Goal: Find specific page/section: Find specific page/section

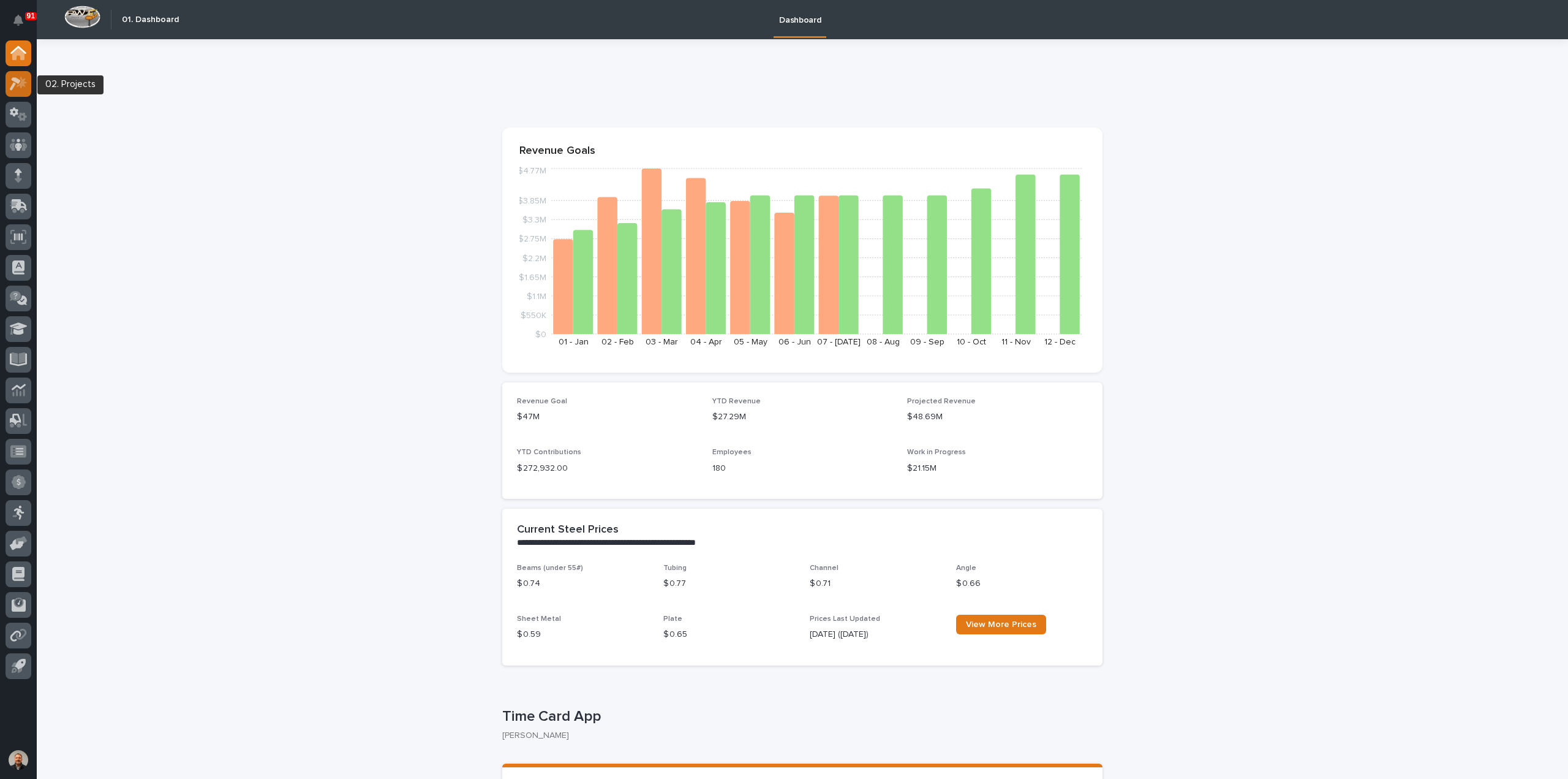
click at [23, 78] on icon at bounding box center [19, 84] width 18 height 14
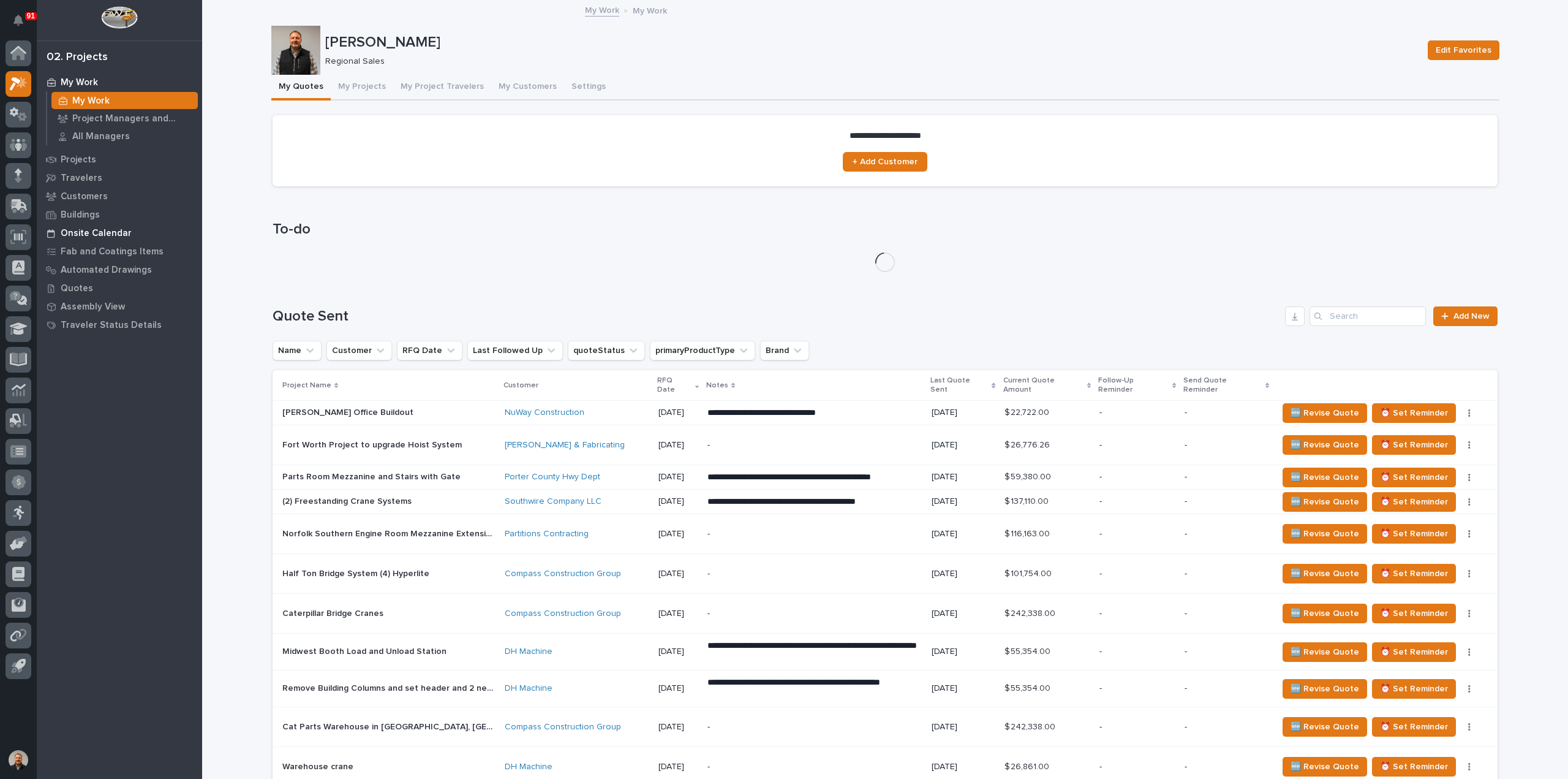
click at [101, 231] on p "Onsite Calendar" at bounding box center [96, 234] width 71 height 11
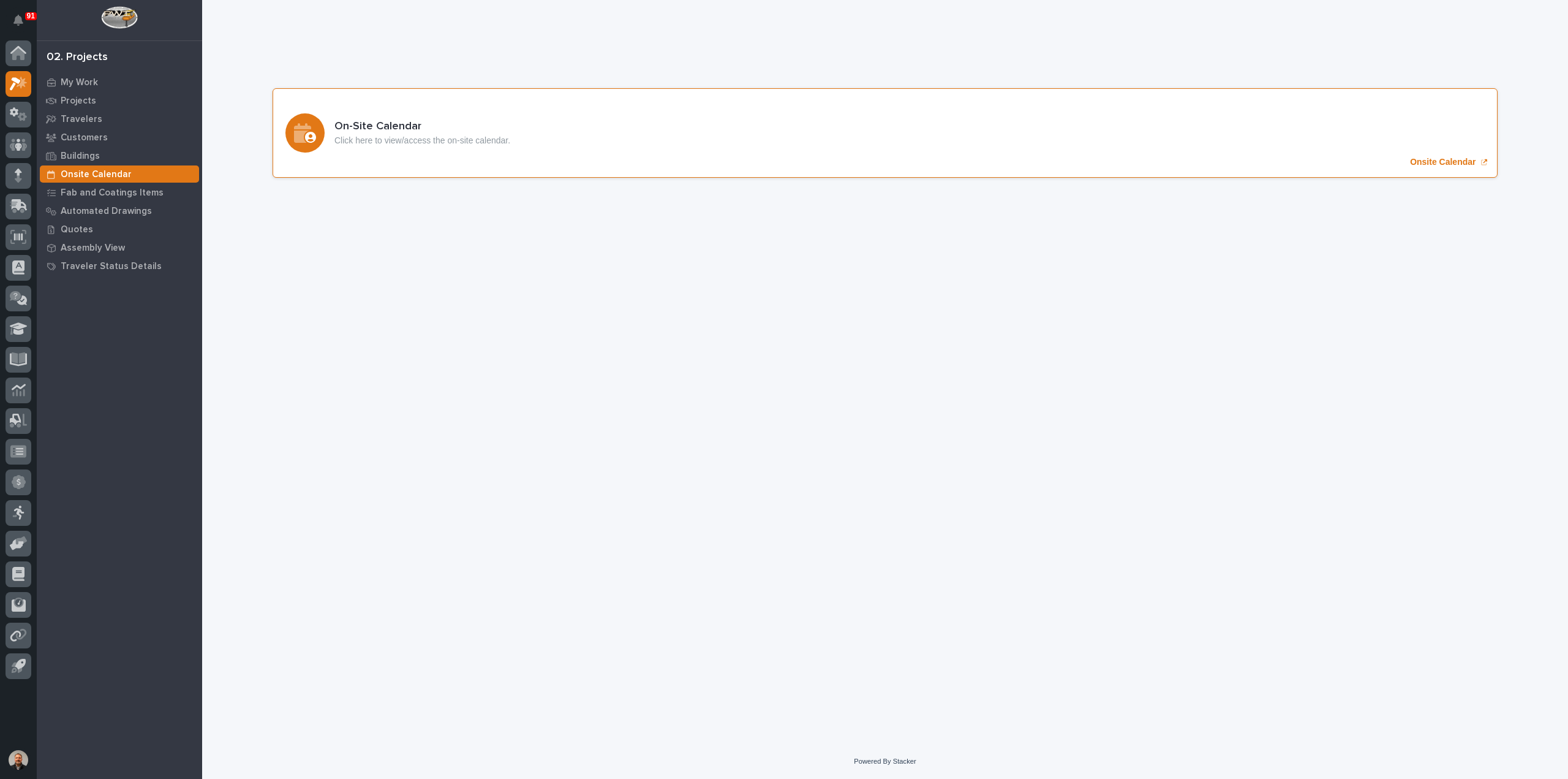
click at [1434, 164] on p "Onsite Calendar" at bounding box center [1443, 161] width 66 height 10
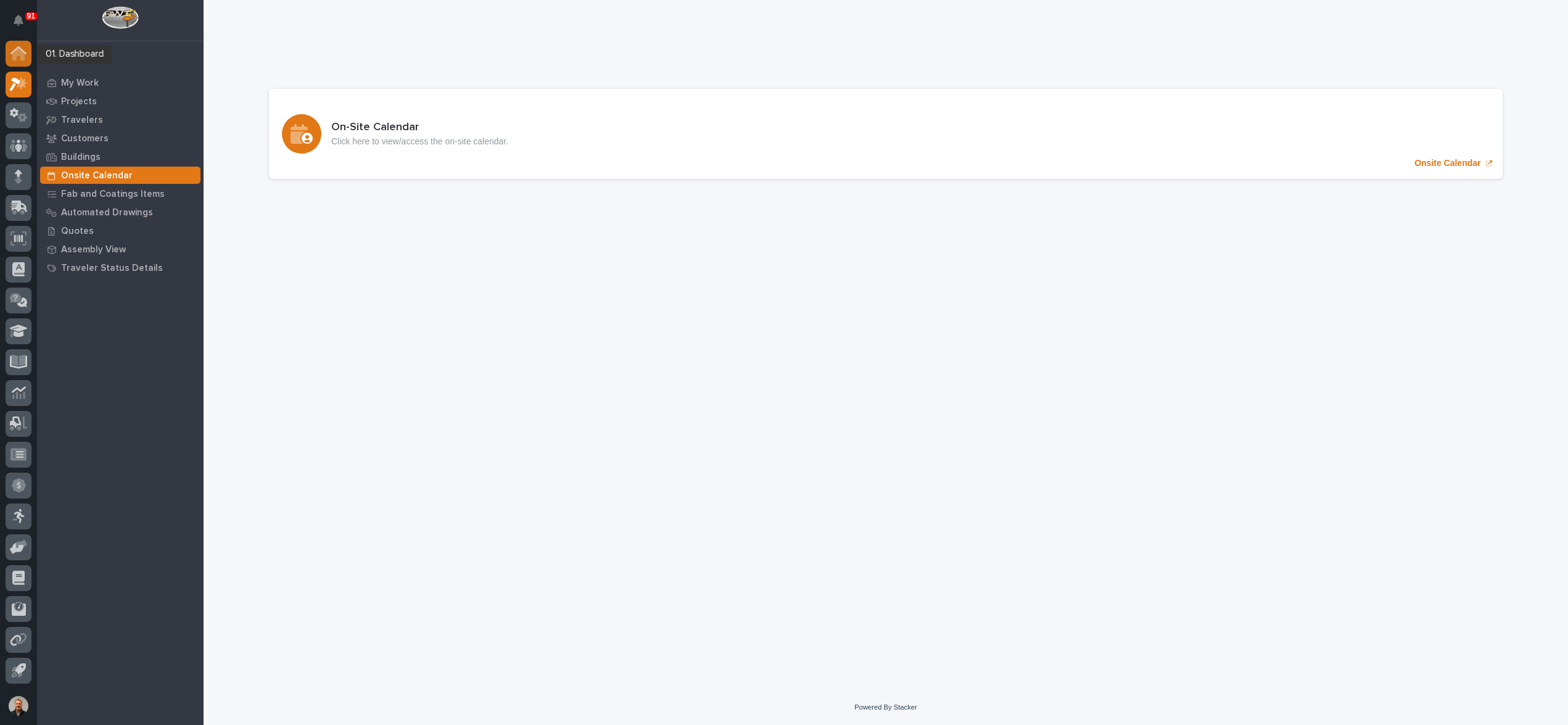
click at [18, 53] on icon at bounding box center [19, 54] width 13 height 13
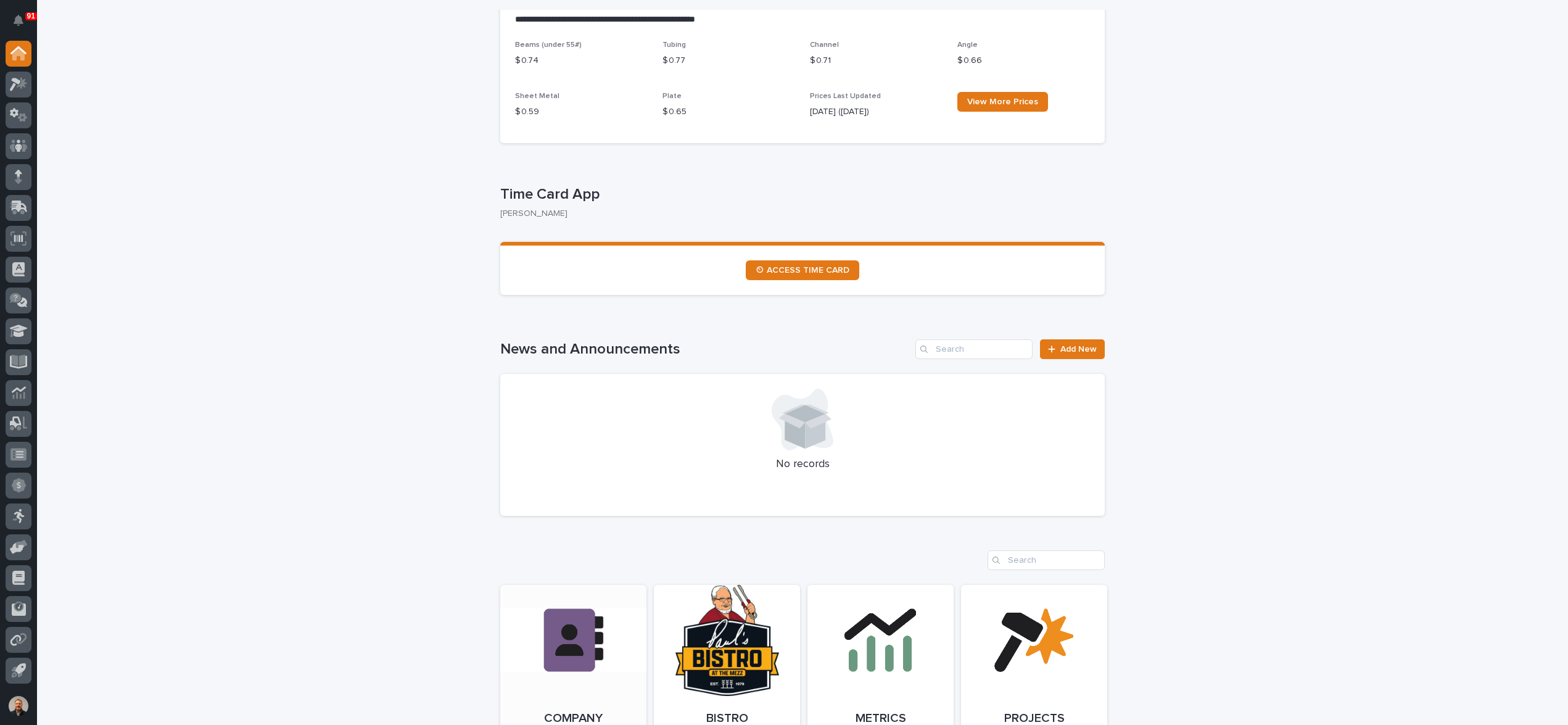
scroll to position [678, 0]
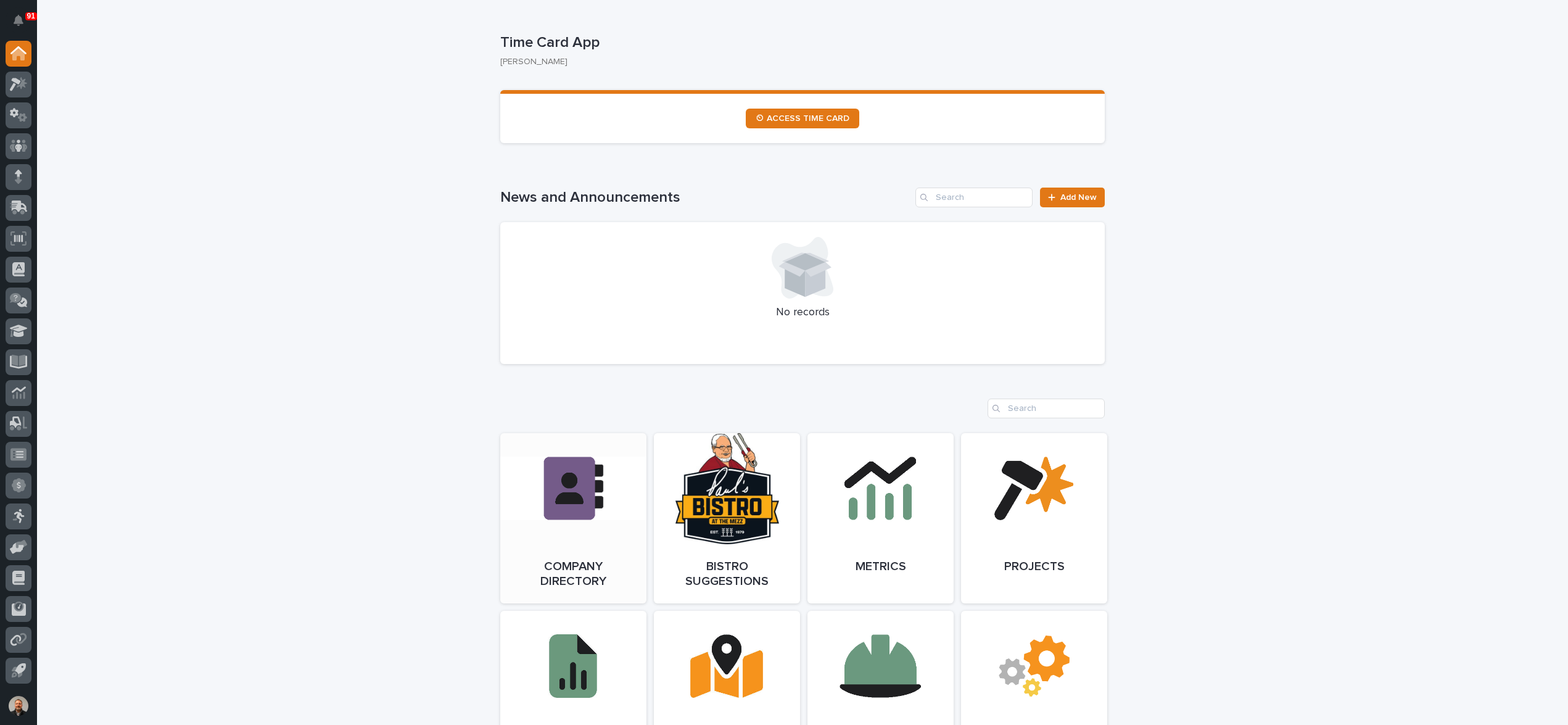
click at [562, 480] on link "Open Link" at bounding box center [573, 518] width 146 height 170
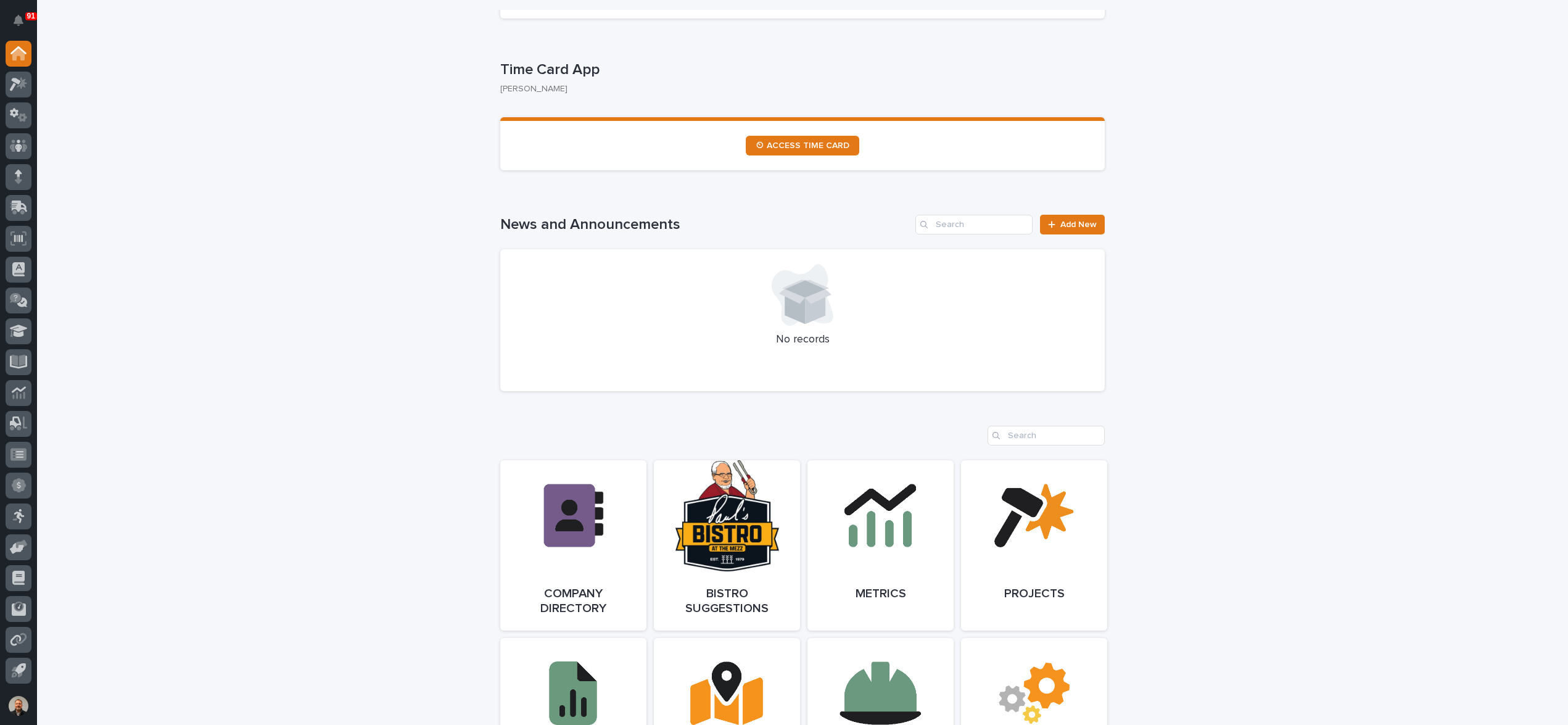
scroll to position [555, 0]
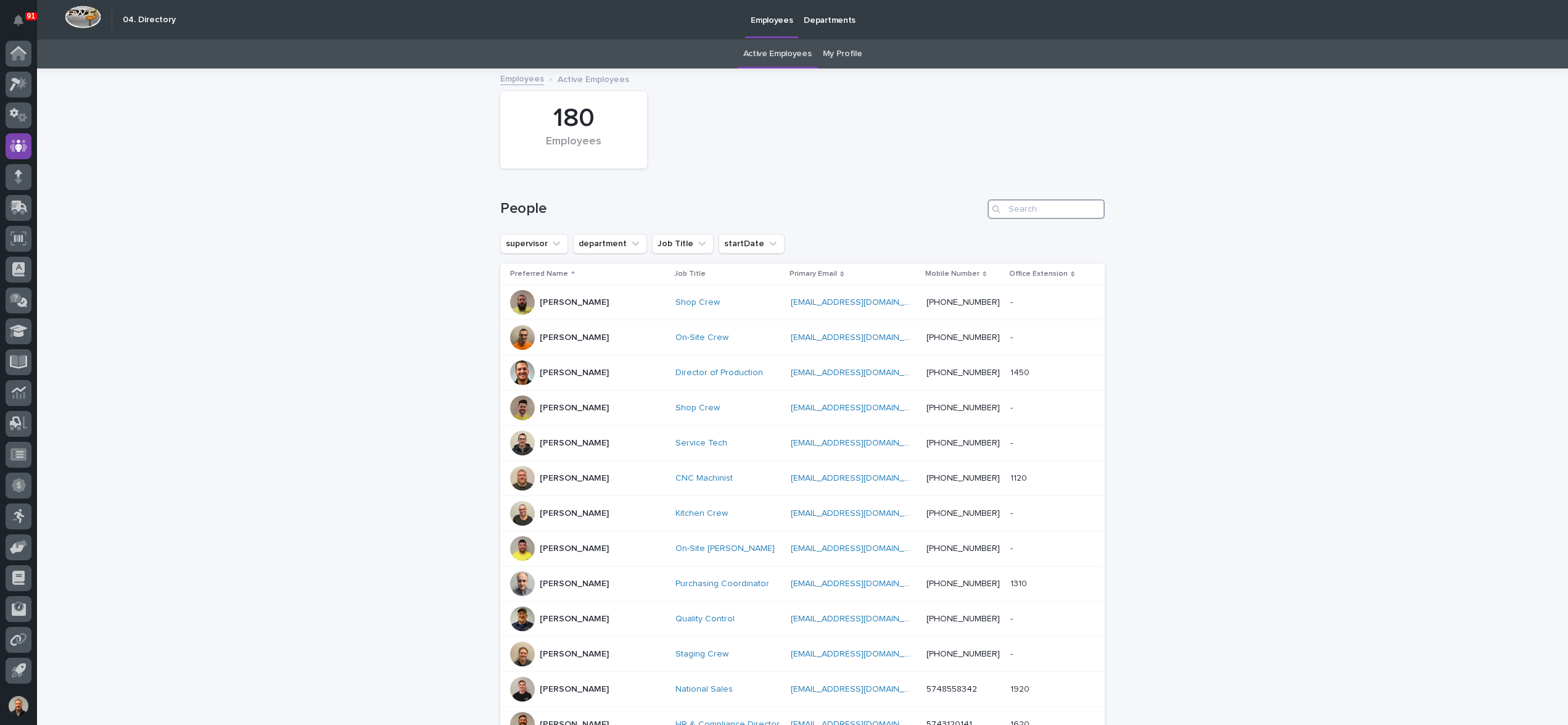
click at [1023, 208] on input "Search" at bounding box center [1046, 209] width 118 height 20
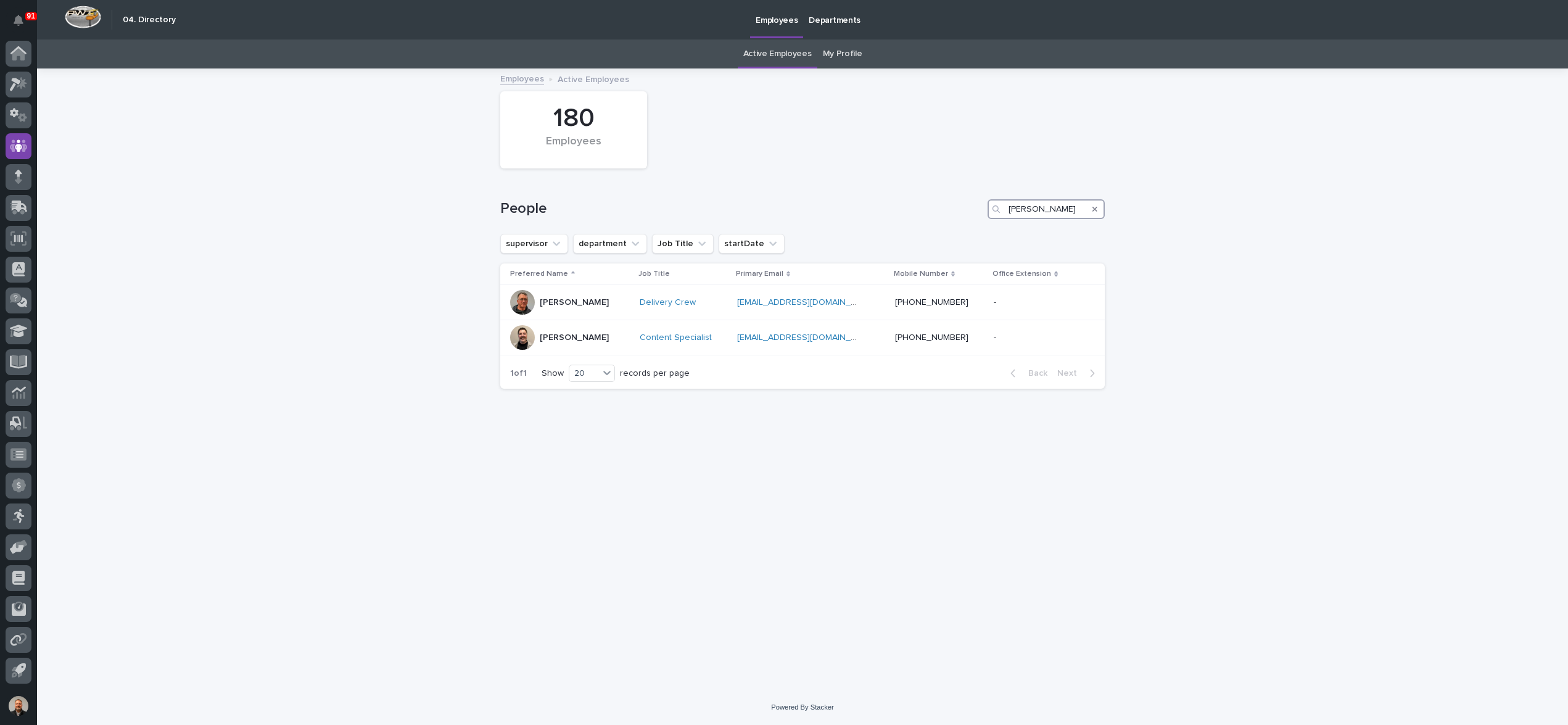
type input "weaver"
